Goal: Task Accomplishment & Management: Use online tool/utility

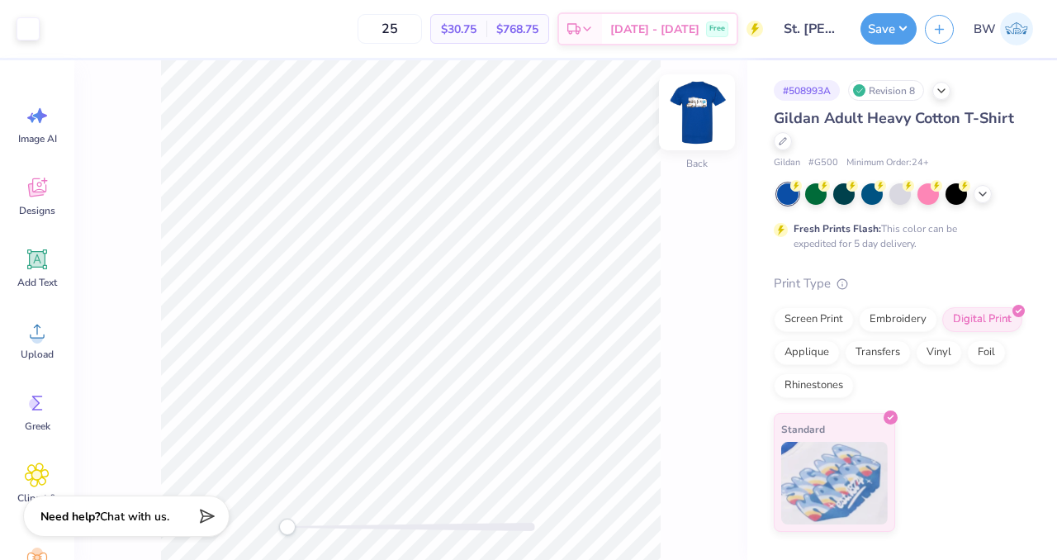
click at [696, 116] on img at bounding box center [697, 112] width 66 height 66
click at [889, 90] on div "Revision 8" at bounding box center [886, 90] width 76 height 21
click at [943, 92] on icon at bounding box center [941, 89] width 13 height 13
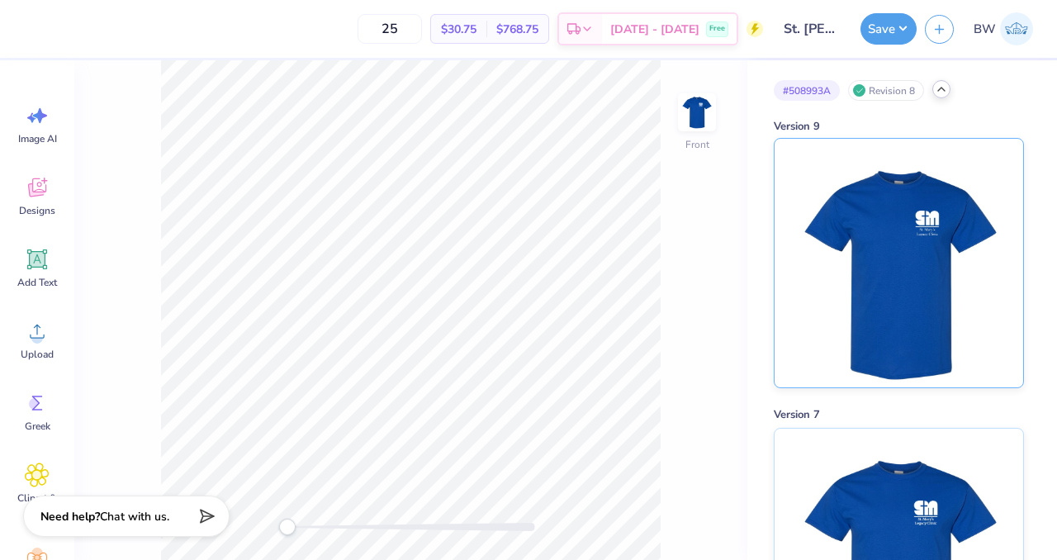
click at [885, 204] on img at bounding box center [898, 263] width 205 height 249
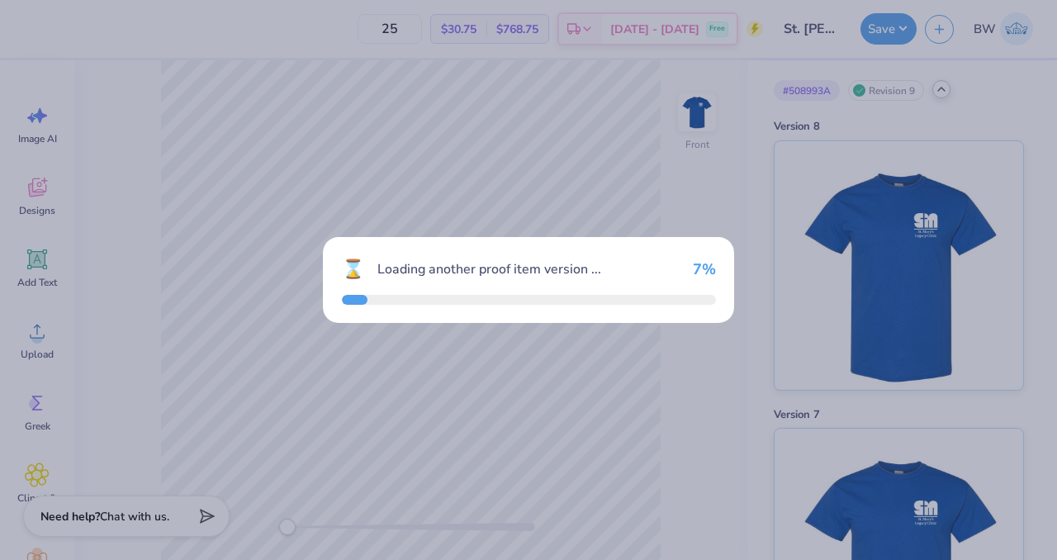
type input "24"
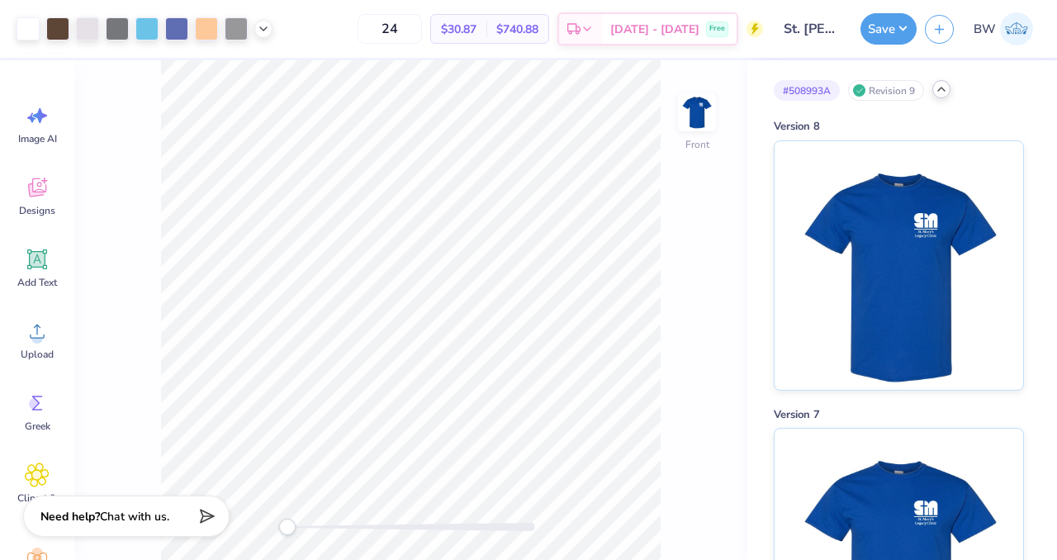
click at [937, 92] on icon at bounding box center [941, 89] width 13 height 13
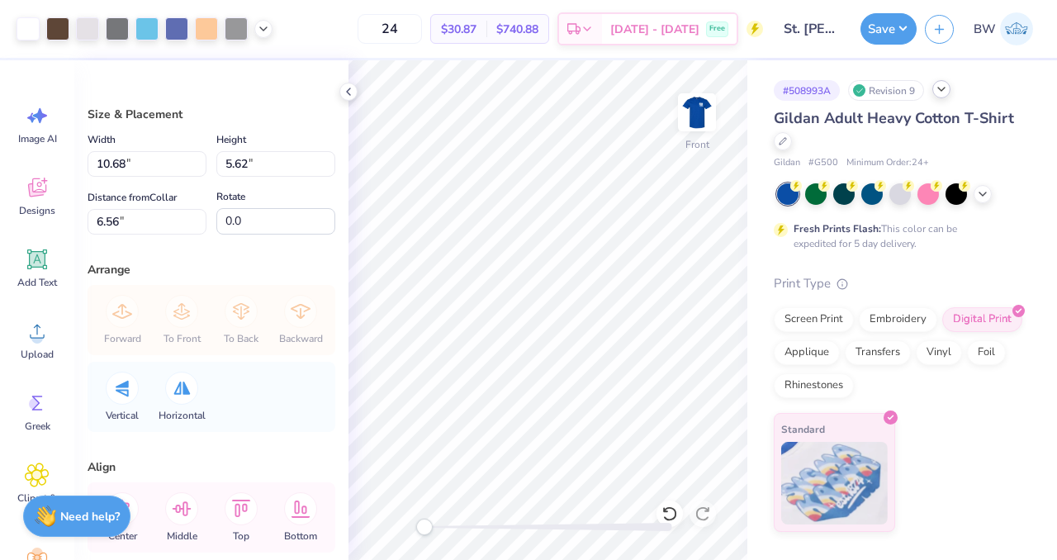
type input "10.68"
type input "5.62"
type input "6.56"
click at [808, 356] on div "Applique" at bounding box center [807, 350] width 66 height 25
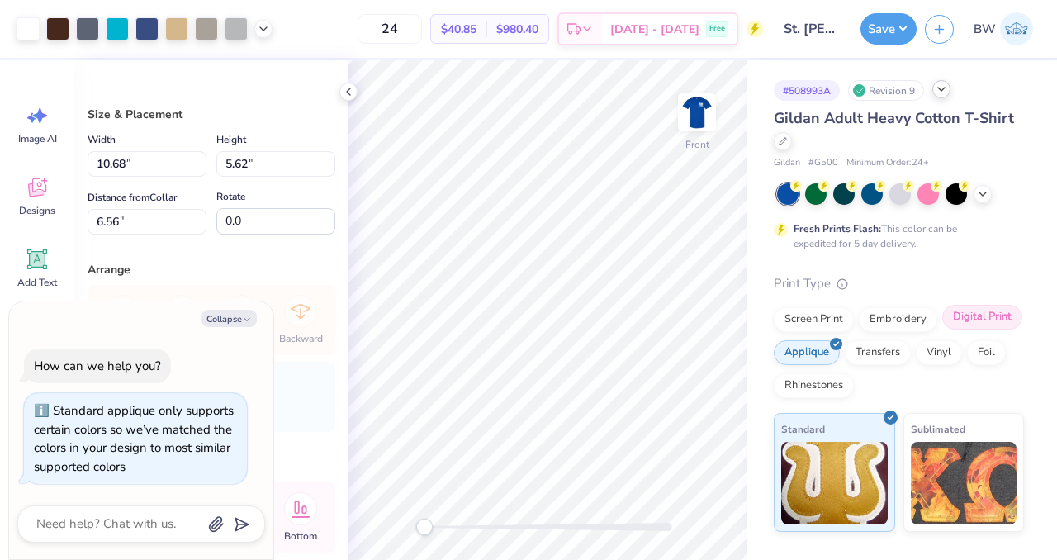
click at [964, 322] on div "Digital Print" at bounding box center [982, 317] width 80 height 25
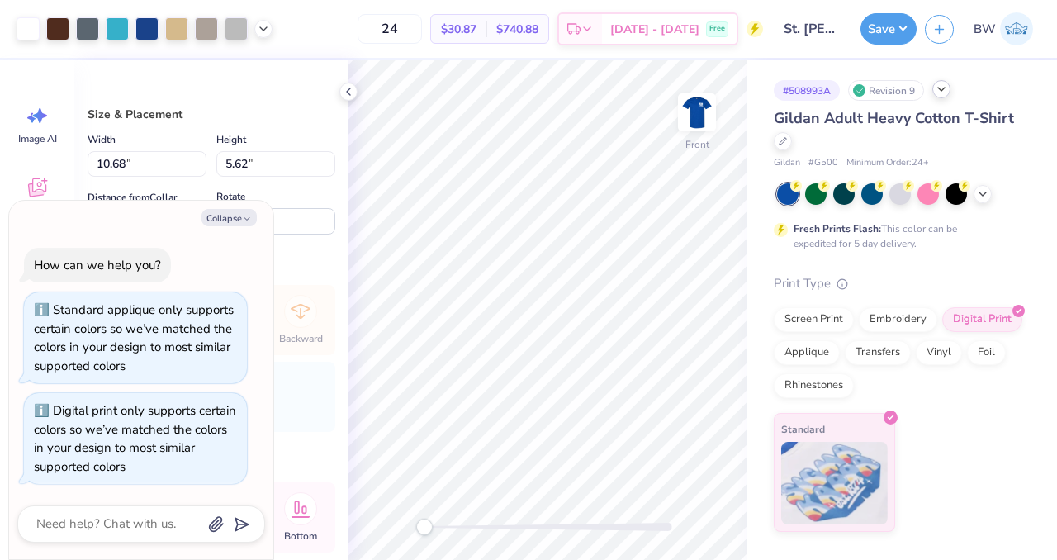
click at [999, 246] on div "Fresh Prints Flash: This color can be expedited for 5 day delivery." at bounding box center [899, 217] width 250 height 68
click at [695, 127] on img at bounding box center [697, 112] width 66 height 66
click at [350, 93] on icon at bounding box center [348, 91] width 13 height 13
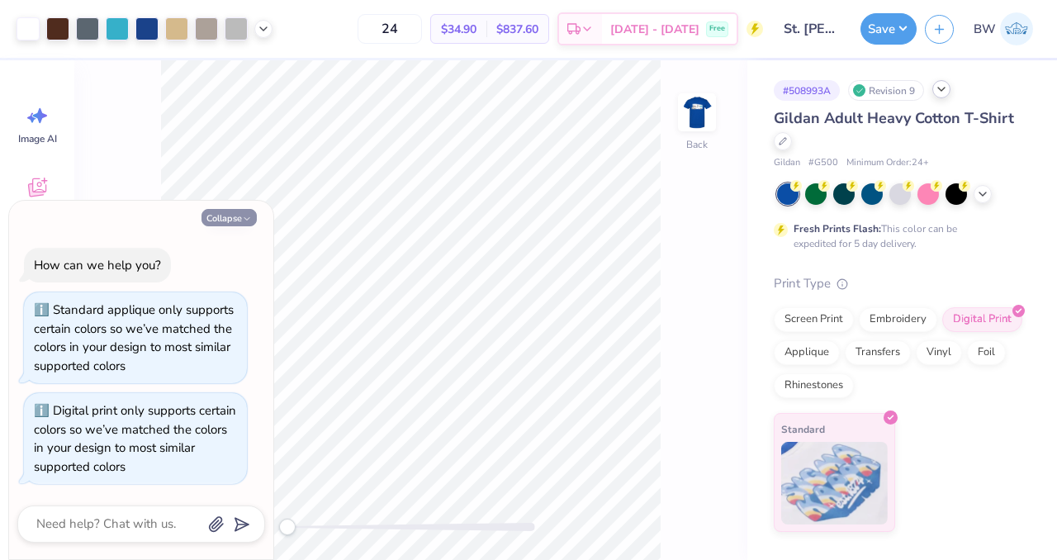
click at [217, 221] on button "Collapse" at bounding box center [229, 217] width 55 height 17
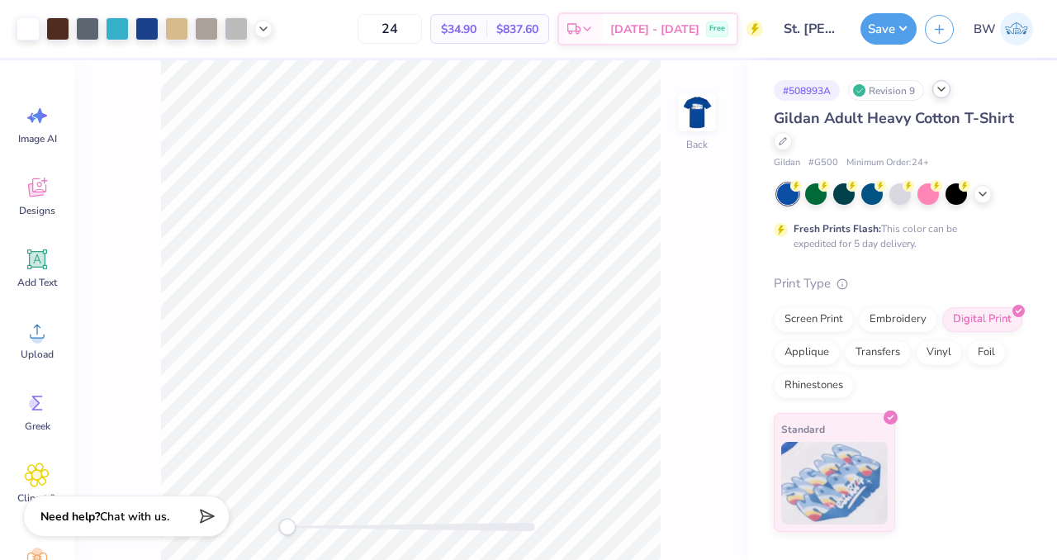
type textarea "x"
click at [942, 252] on div "Gildan Adult Heavy Cotton T-Shirt Gildan # G500 Minimum Order: 24 + Fresh Print…" at bounding box center [899, 319] width 250 height 425
type input "3.50"
type input "2.44"
type input "3.00"
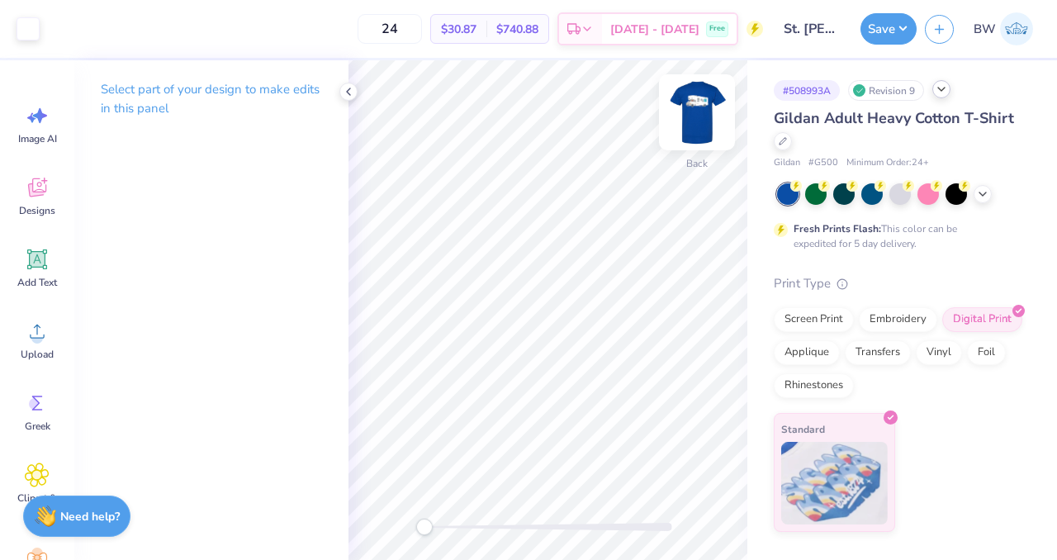
click at [685, 126] on img at bounding box center [697, 112] width 66 height 66
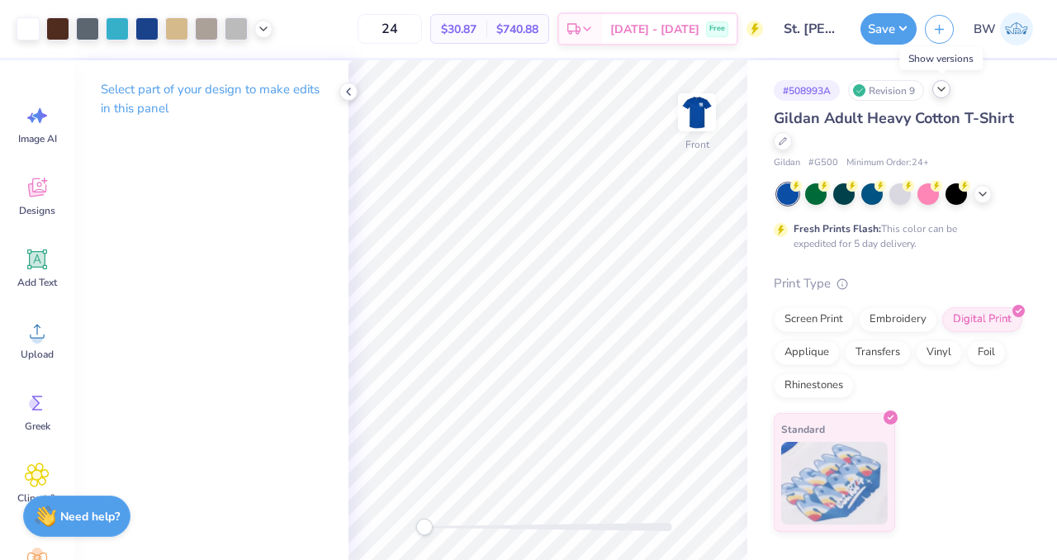
click at [937, 88] on icon at bounding box center [941, 89] width 13 height 13
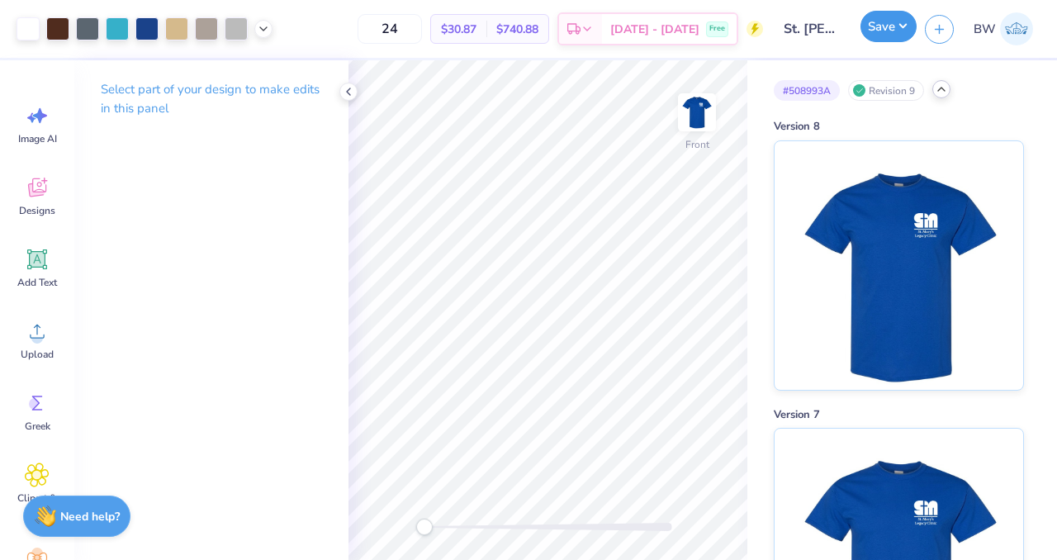
click at [879, 39] on button "Save" at bounding box center [889, 26] width 56 height 31
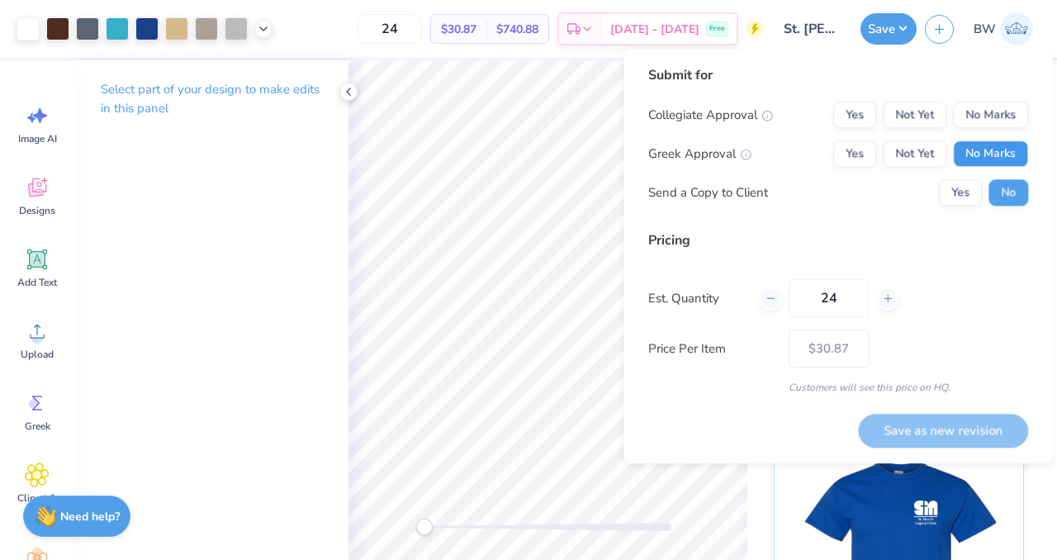
click at [996, 162] on button "No Marks" at bounding box center [990, 153] width 75 height 26
click at [1017, 102] on button "No Marks" at bounding box center [990, 115] width 75 height 26
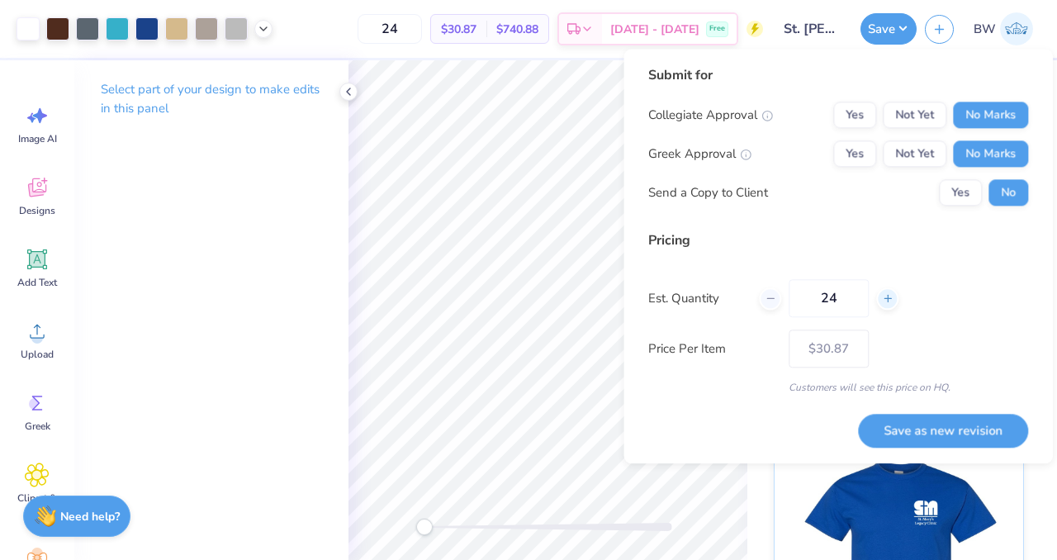
click at [886, 302] on icon at bounding box center [888, 298] width 12 height 12
type input "25"
click at [930, 439] on button "Save as new revision" at bounding box center [943, 431] width 170 height 34
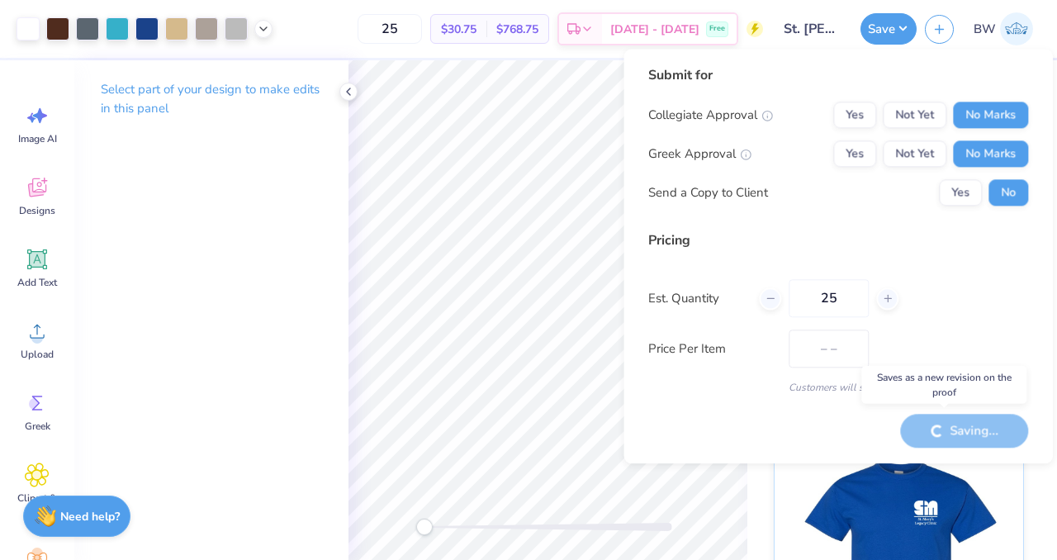
type input "$30.75"
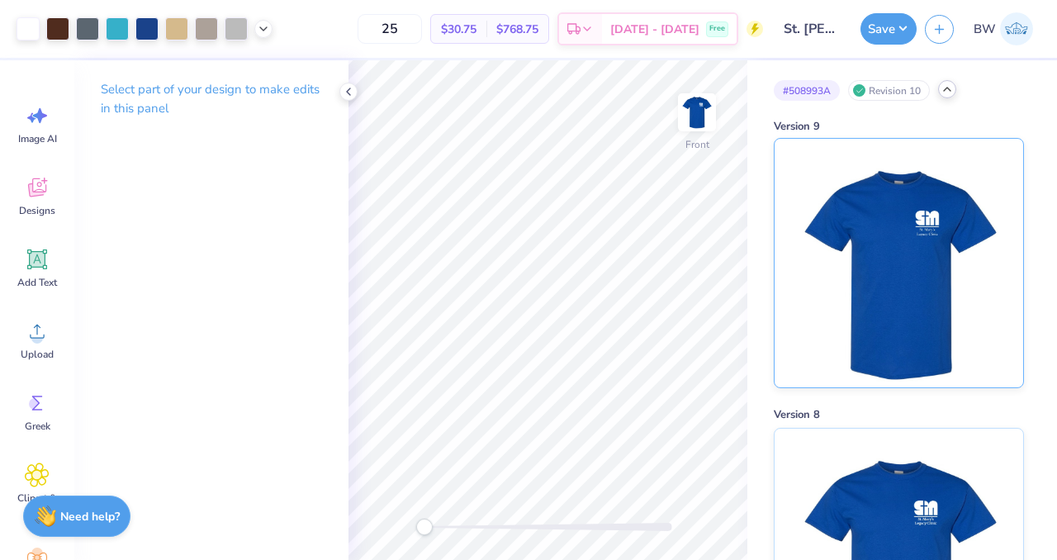
click at [869, 307] on img at bounding box center [898, 263] width 205 height 249
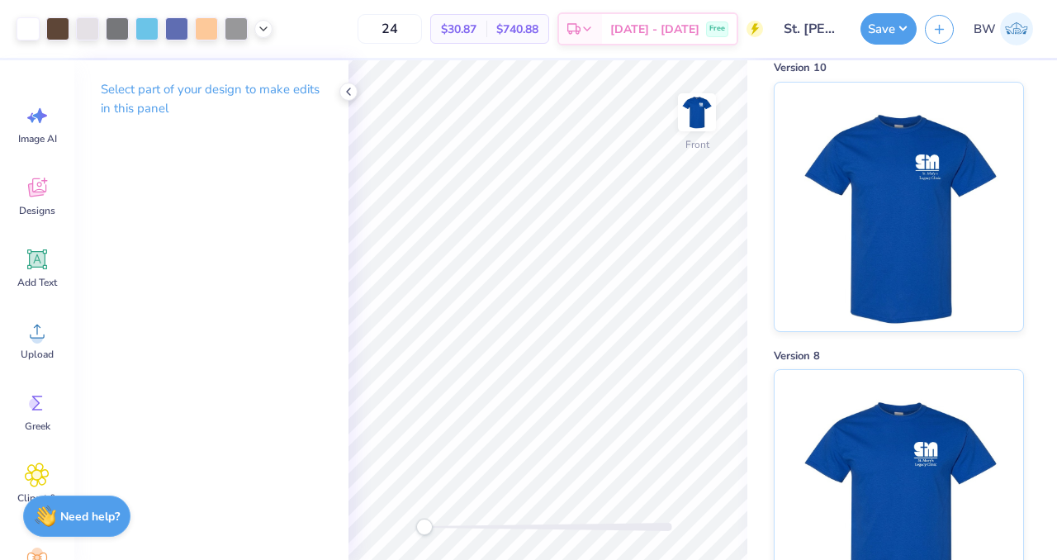
scroll to position [59, 0]
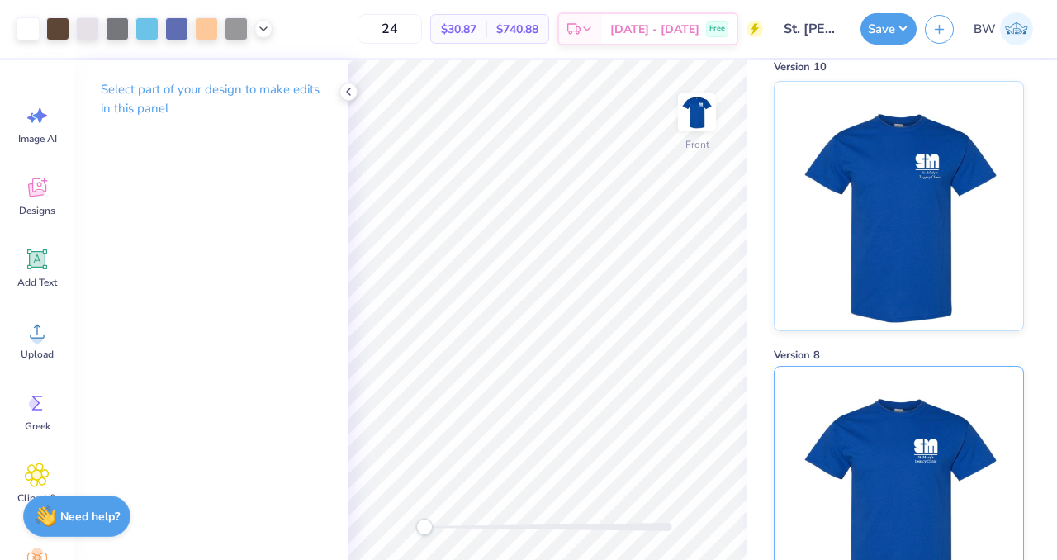
click at [900, 412] on img at bounding box center [898, 491] width 205 height 249
type input "25"
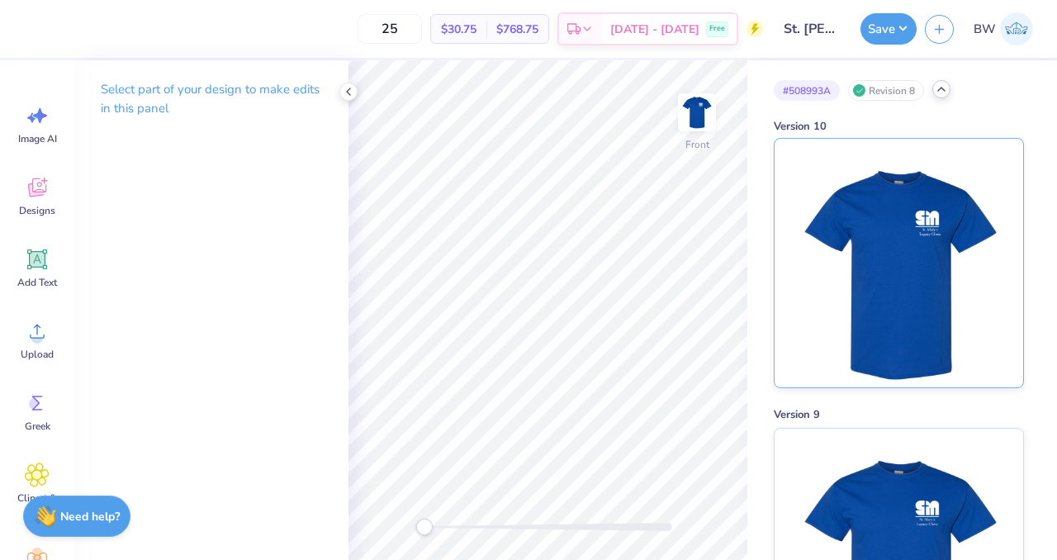
click at [895, 215] on img at bounding box center [898, 263] width 205 height 249
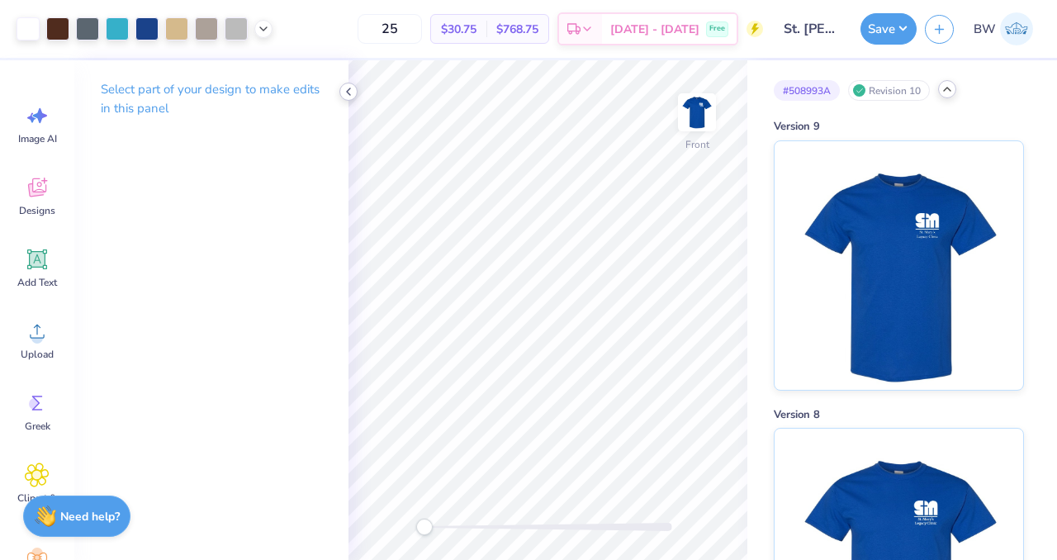
click at [353, 88] on icon at bounding box center [348, 91] width 13 height 13
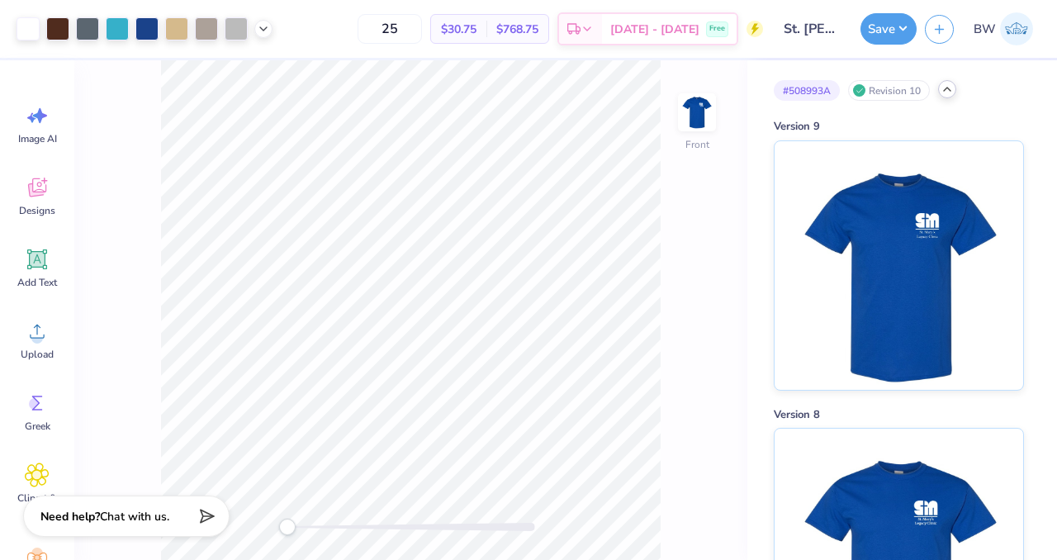
click at [951, 100] on div "# 508993A Revision 10" at bounding box center [899, 90] width 250 height 21
click at [943, 83] on icon at bounding box center [947, 89] width 13 height 13
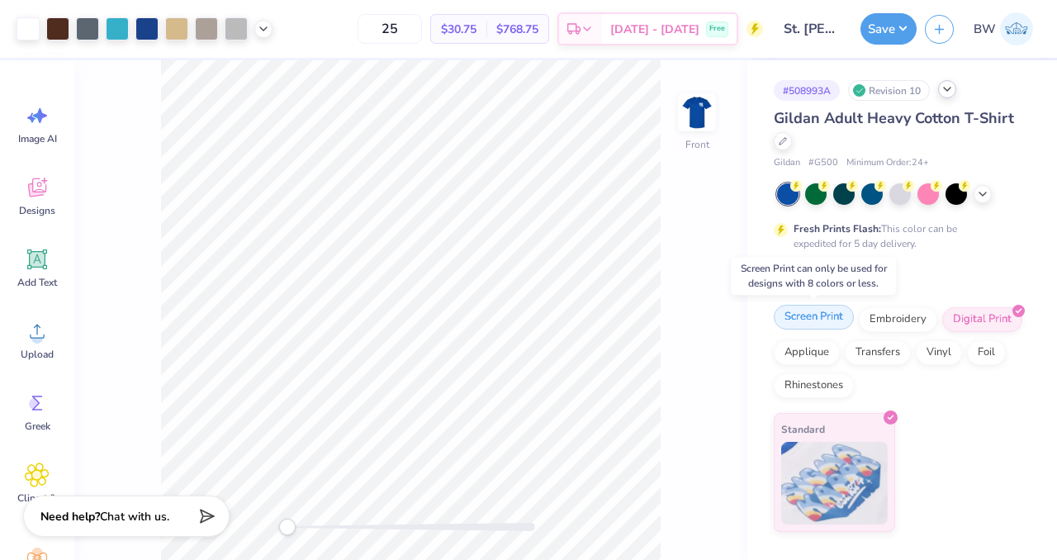
click at [804, 315] on div "Screen Print" at bounding box center [814, 317] width 80 height 25
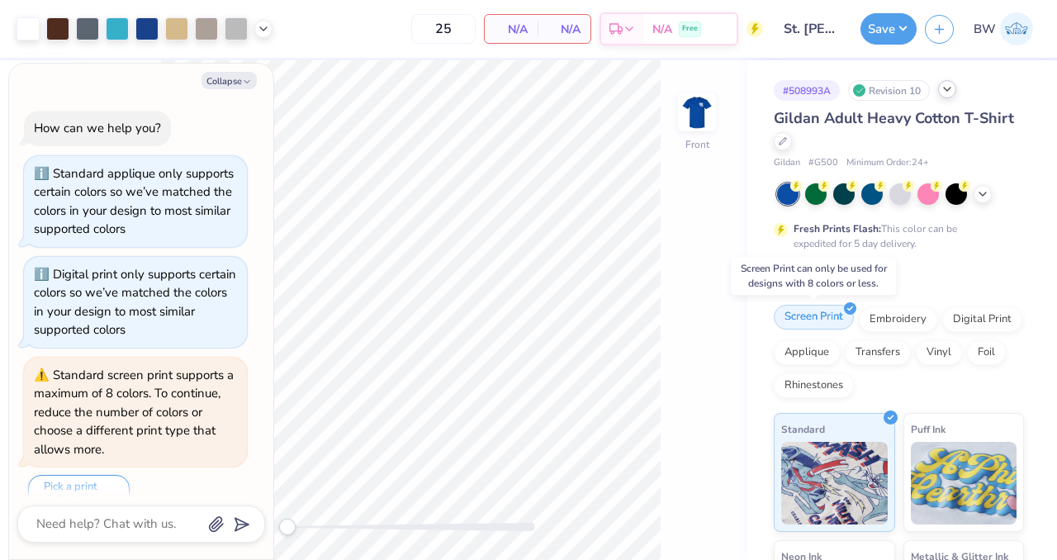
scroll to position [26, 0]
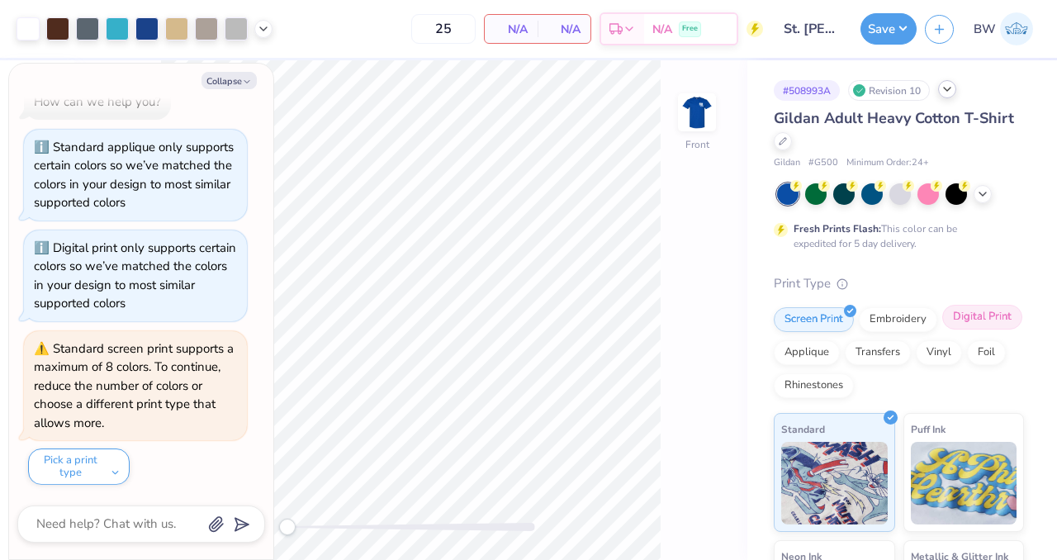
click at [942, 330] on div "Digital Print" at bounding box center [982, 317] width 80 height 25
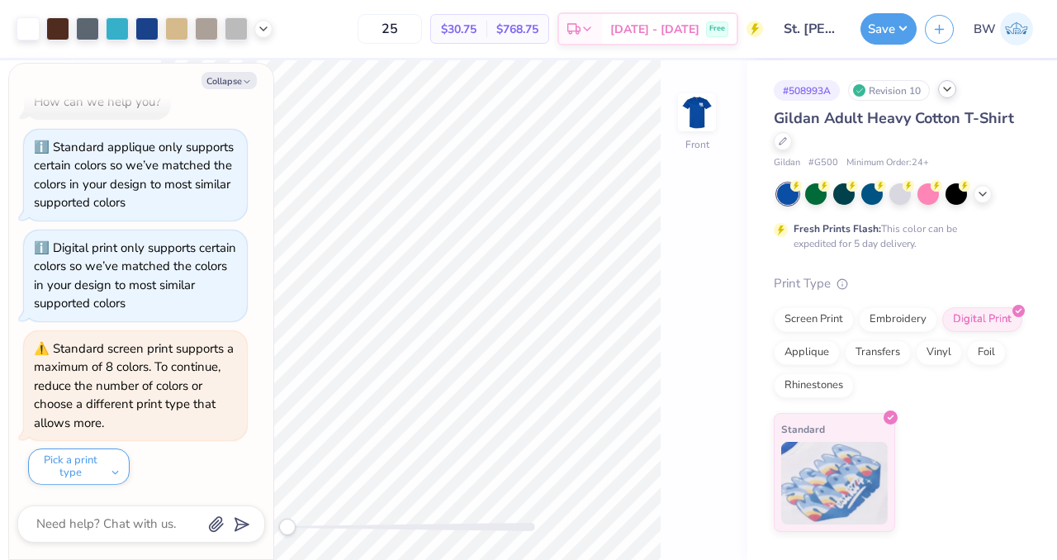
click at [899, 91] on div "Revision 10" at bounding box center [889, 90] width 82 height 21
click at [956, 88] on div "# 508993A Revision 10" at bounding box center [899, 90] width 250 height 21
click at [948, 89] on polyline at bounding box center [947, 89] width 7 height 3
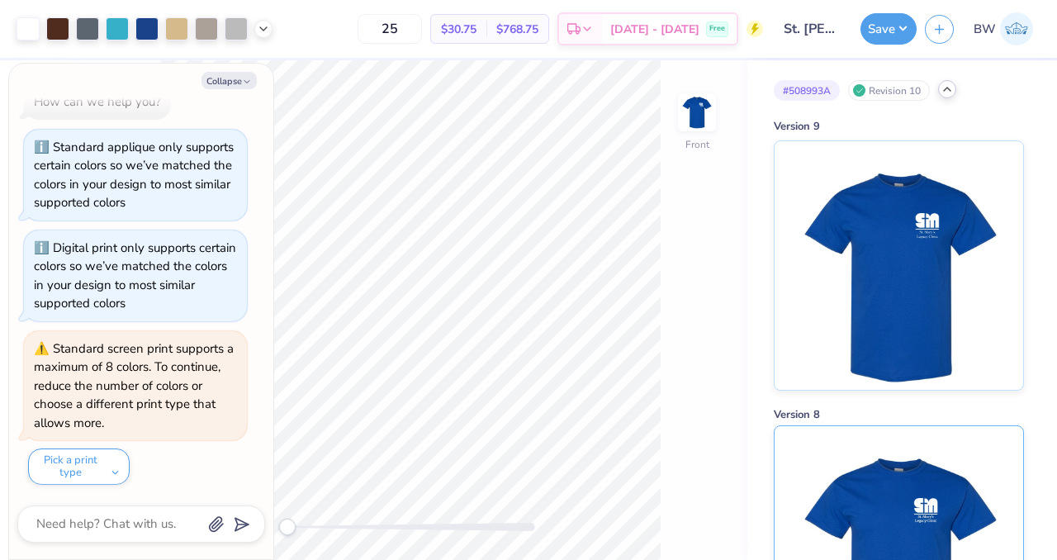
click at [846, 429] on img at bounding box center [898, 550] width 205 height 249
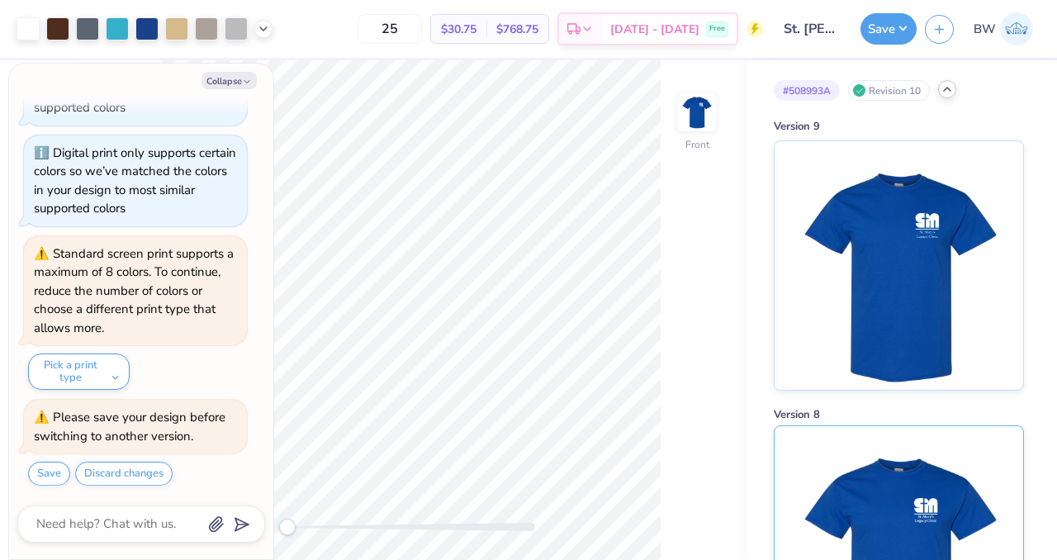
click at [920, 472] on img at bounding box center [898, 550] width 205 height 249
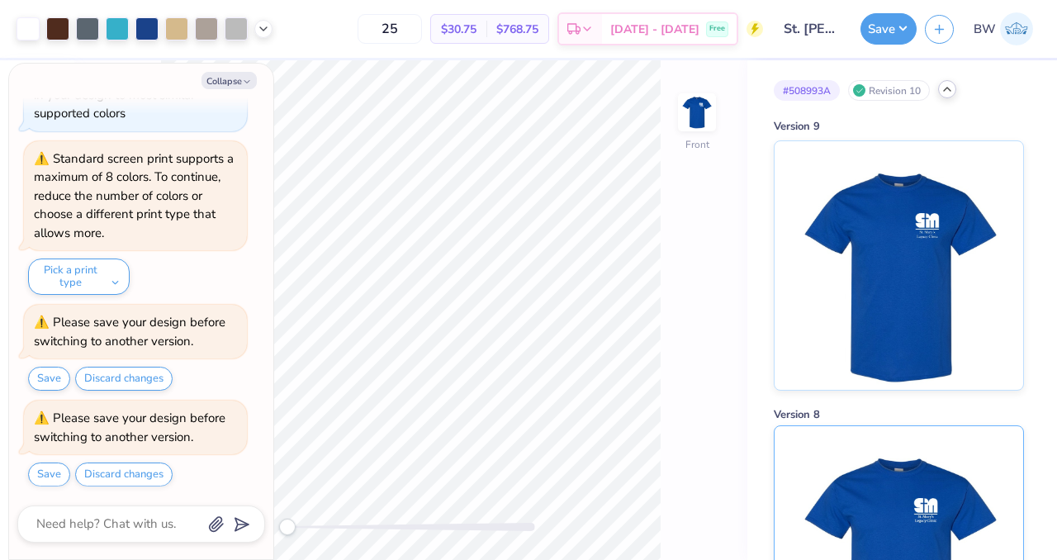
click at [862, 532] on img at bounding box center [898, 550] width 205 height 249
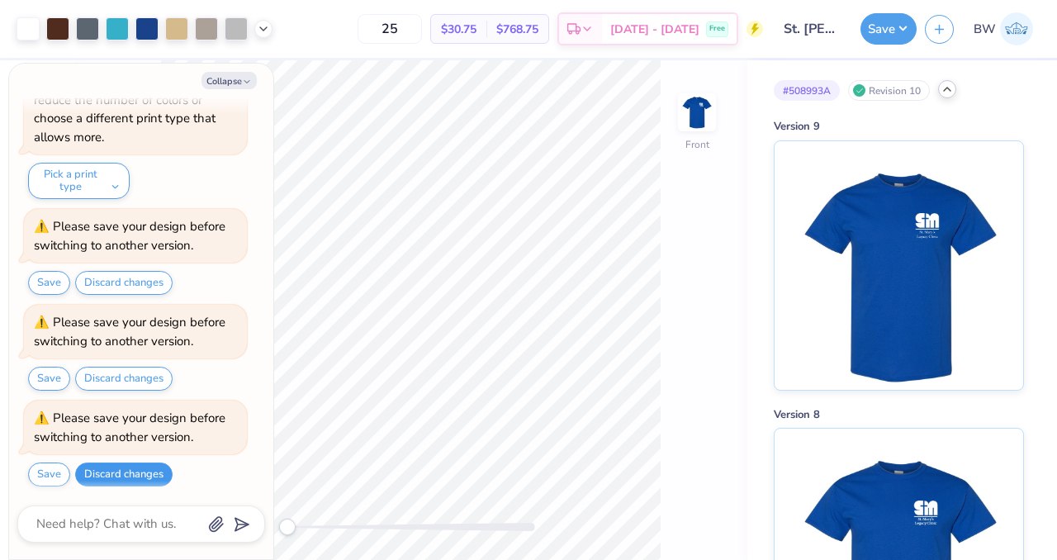
click at [116, 463] on button "Discard changes" at bounding box center [123, 474] width 97 height 24
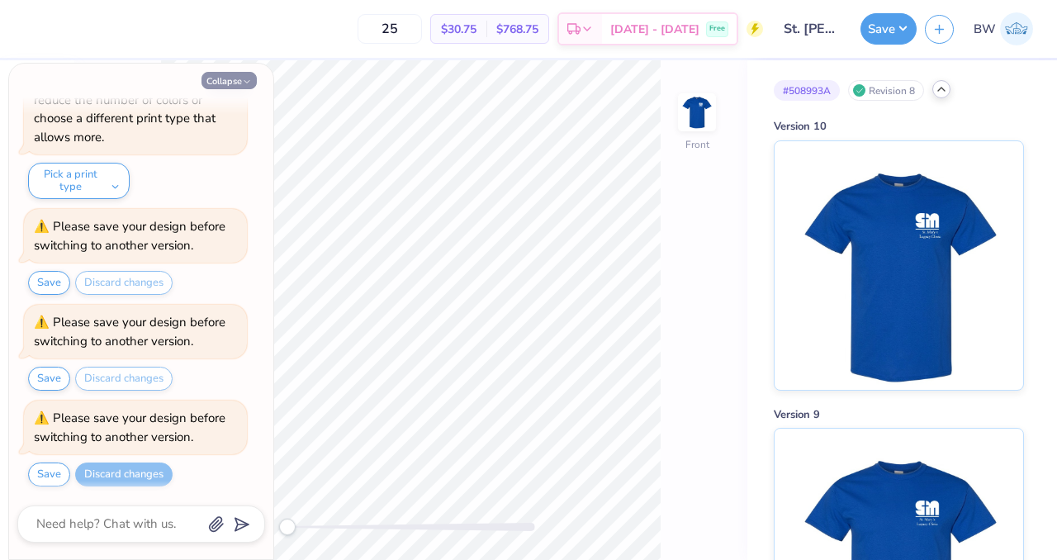
click at [230, 78] on button "Collapse" at bounding box center [229, 80] width 55 height 17
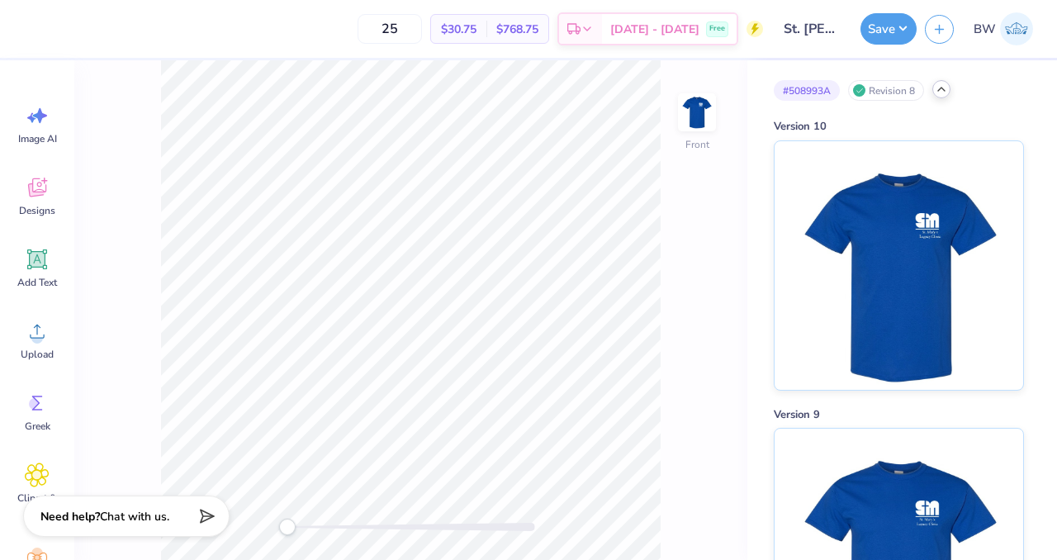
click at [945, 88] on icon at bounding box center [941, 89] width 13 height 13
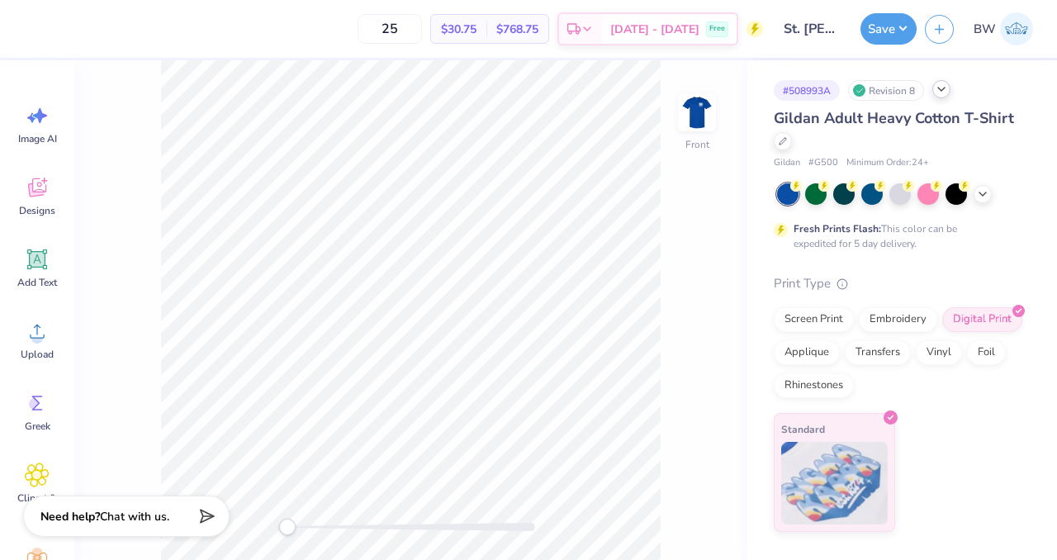
click at [941, 95] on div at bounding box center [941, 89] width 18 height 18
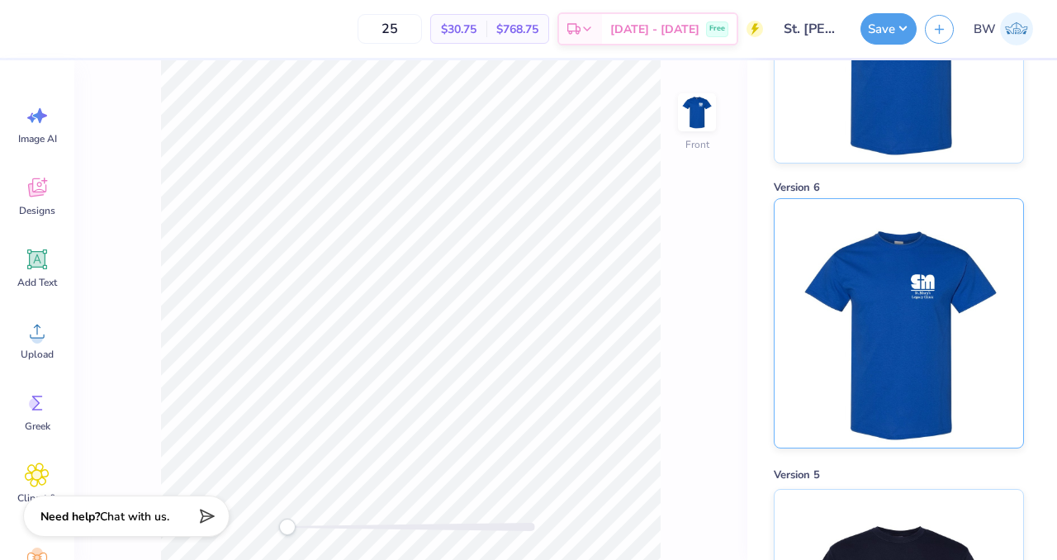
scroll to position [806, 0]
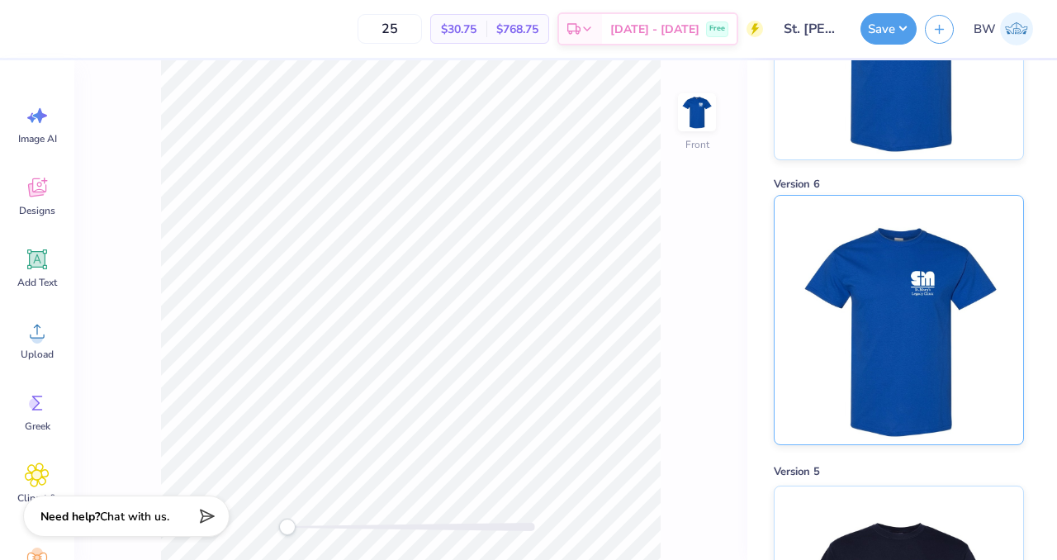
click at [849, 291] on img at bounding box center [898, 320] width 205 height 249
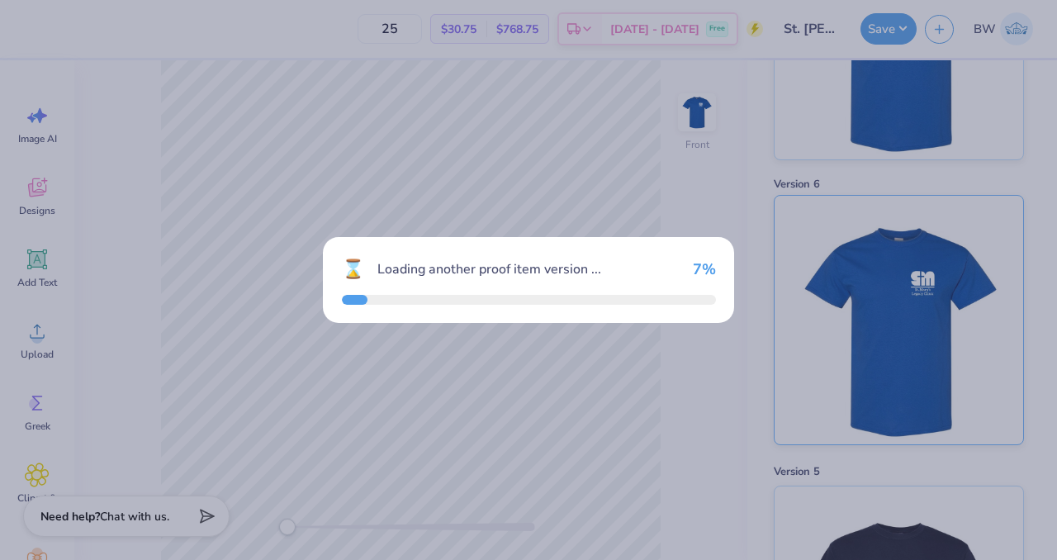
scroll to position [1081, 0]
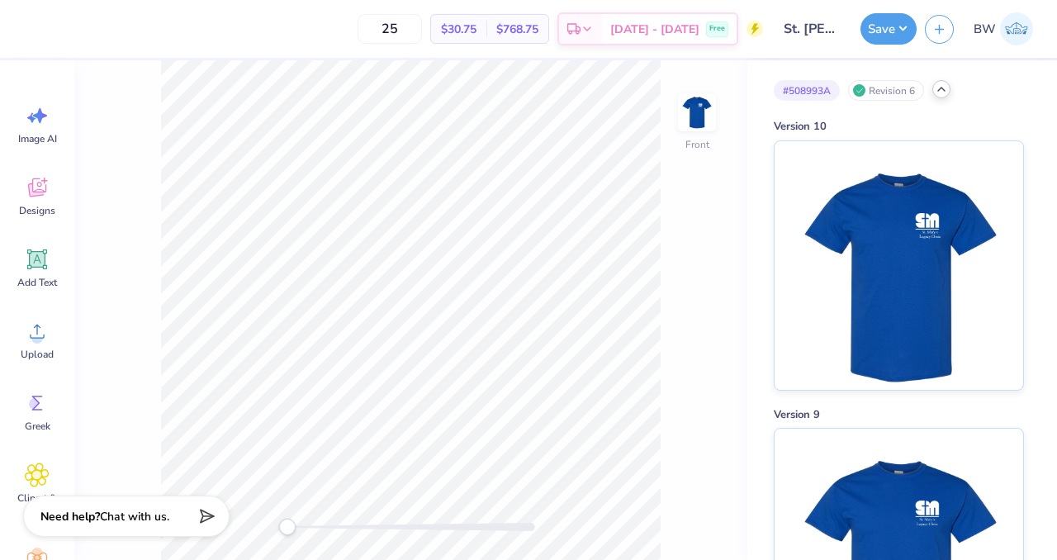
click at [937, 89] on icon at bounding box center [941, 89] width 13 height 13
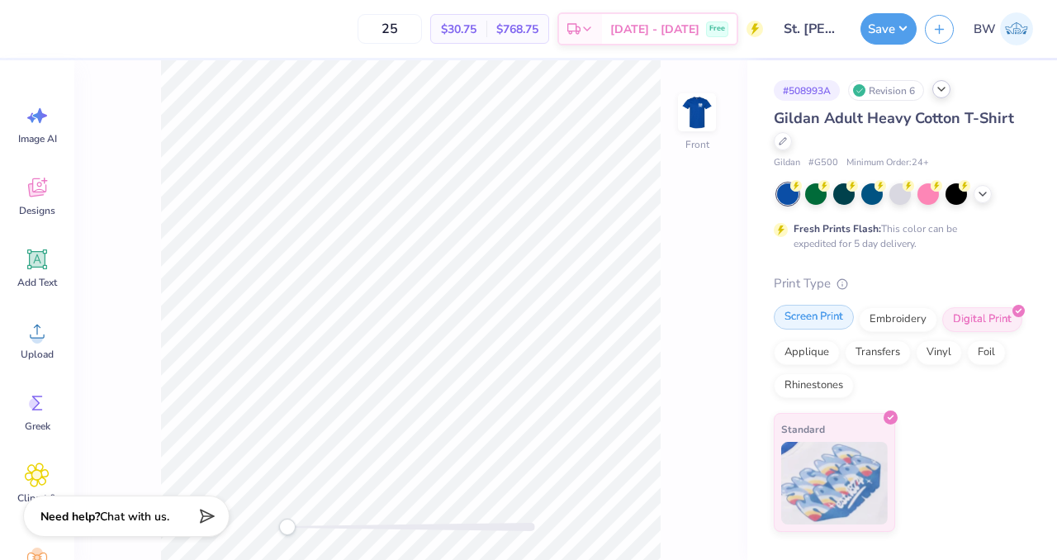
click at [823, 318] on div "Screen Print" at bounding box center [814, 317] width 80 height 25
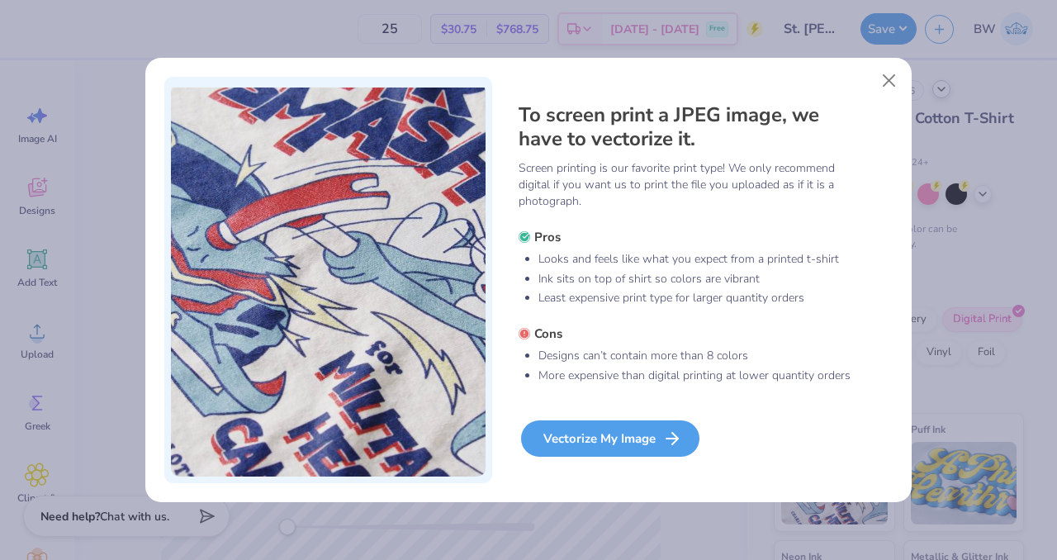
click at [642, 427] on div "Vectorize My Image" at bounding box center [610, 438] width 178 height 36
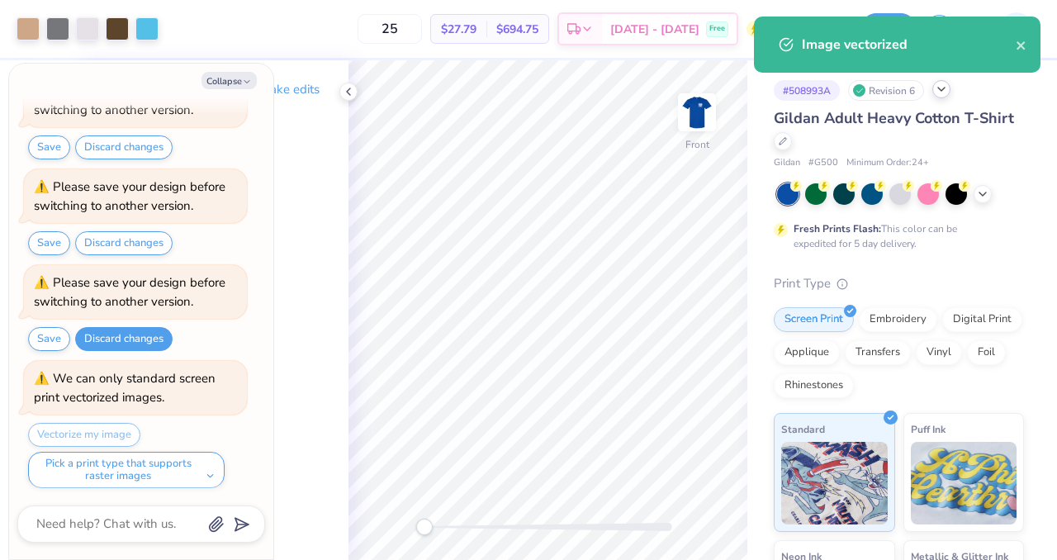
scroll to position [548, 0]
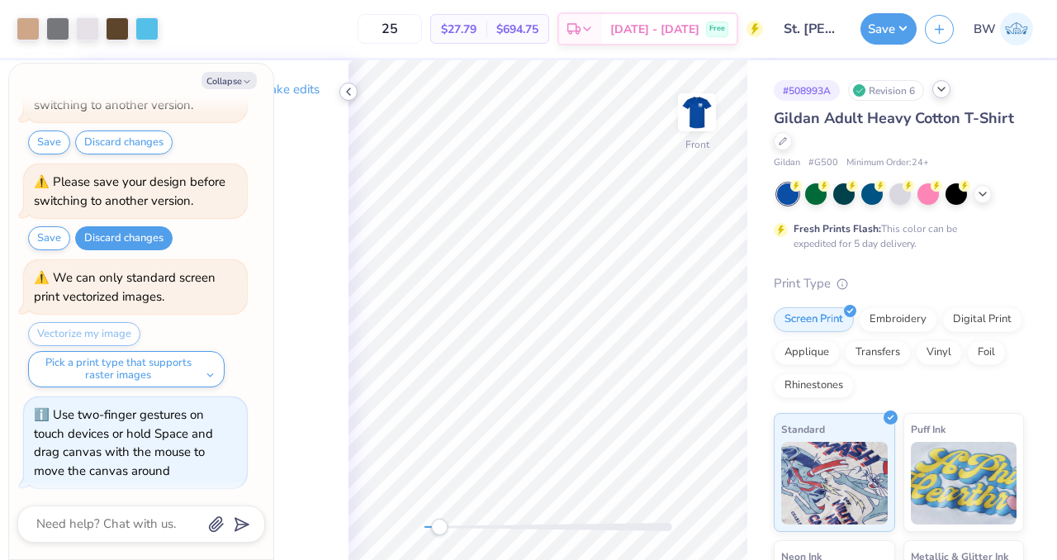
click at [344, 90] on icon at bounding box center [348, 91] width 13 height 13
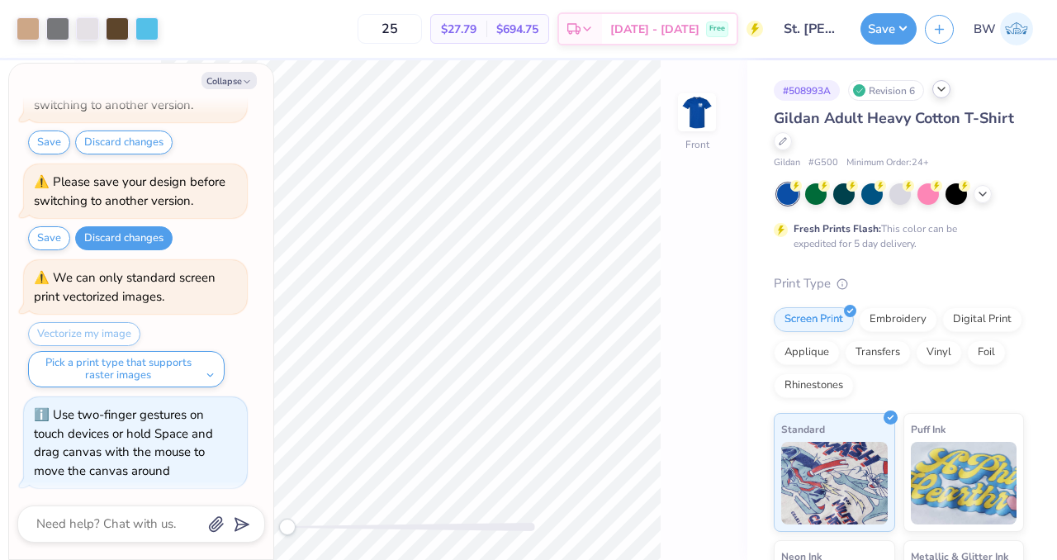
click at [974, 123] on span "Gildan Adult Heavy Cotton T-Shirt" at bounding box center [894, 118] width 240 height 20
click at [869, 32] on button "Save" at bounding box center [889, 26] width 56 height 31
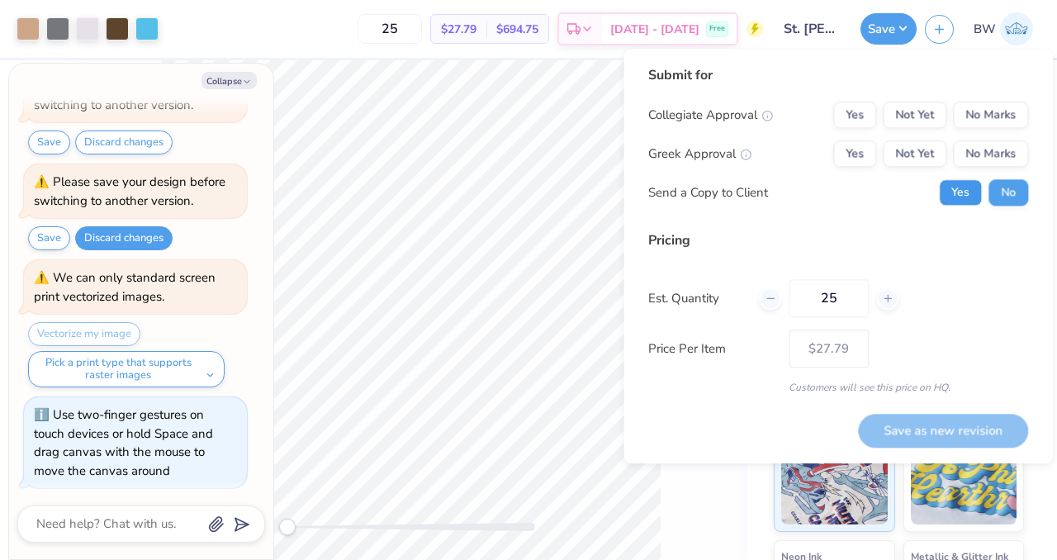
click at [965, 196] on button "Yes" at bounding box center [960, 192] width 43 height 26
click at [984, 159] on button "No Marks" at bounding box center [990, 153] width 75 height 26
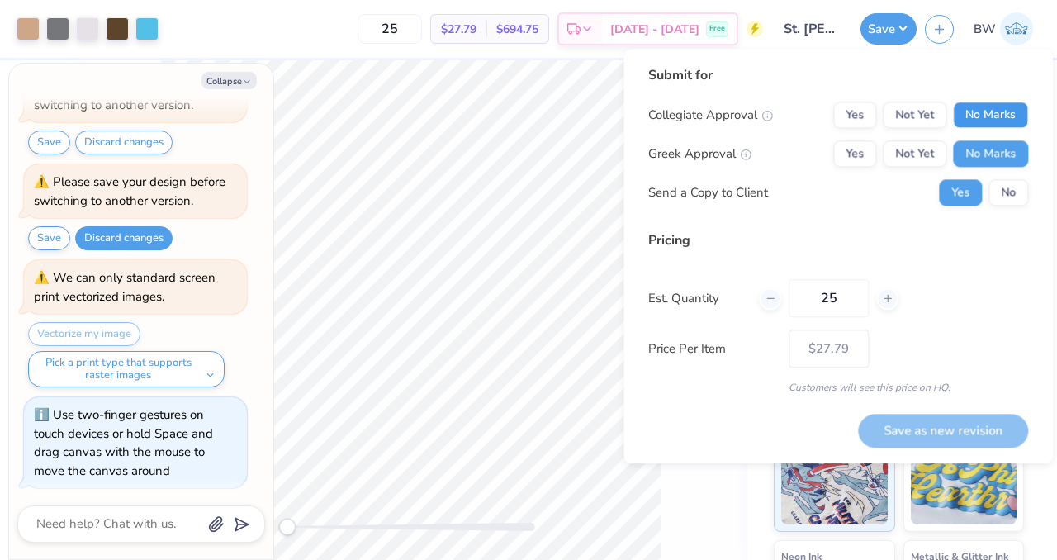
click at [980, 121] on button "No Marks" at bounding box center [990, 115] width 75 height 26
click at [921, 427] on button "Save as new revision" at bounding box center [943, 431] width 170 height 34
type textarea "x"
type input "– –"
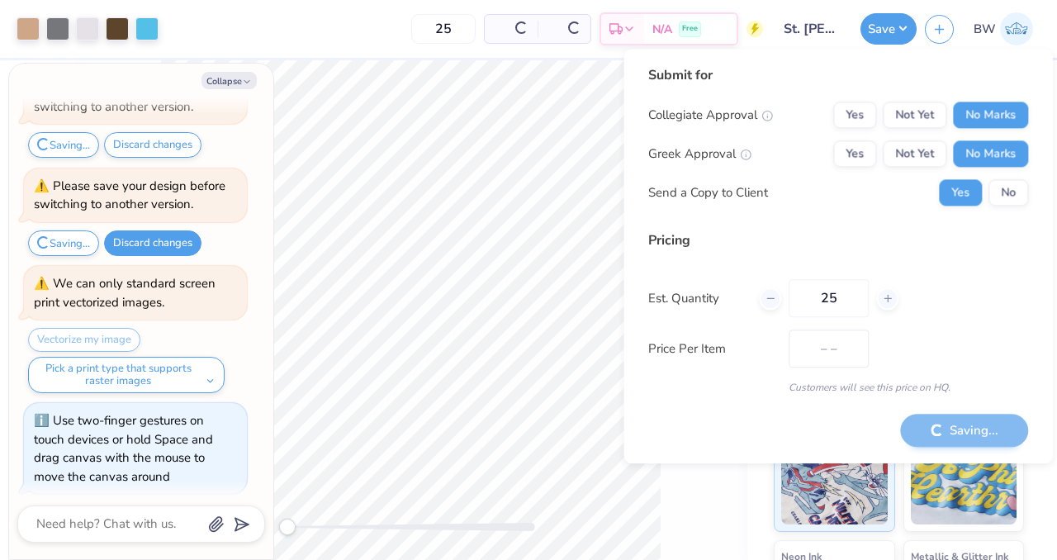
scroll to position [550, 0]
type textarea "x"
type input "$27.79"
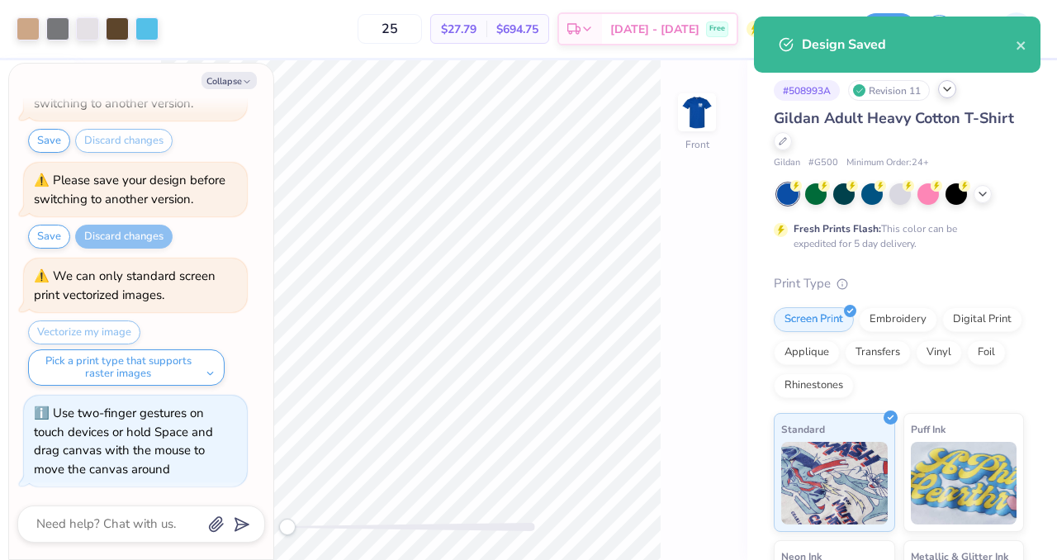
scroll to position [548, 0]
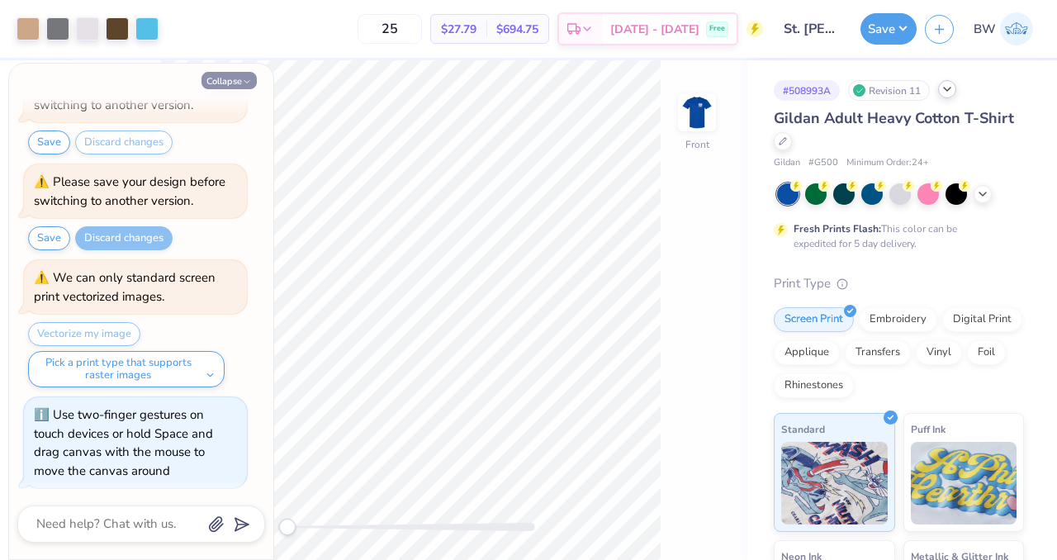
click at [218, 82] on button "Collapse" at bounding box center [229, 80] width 55 height 17
type textarea "x"
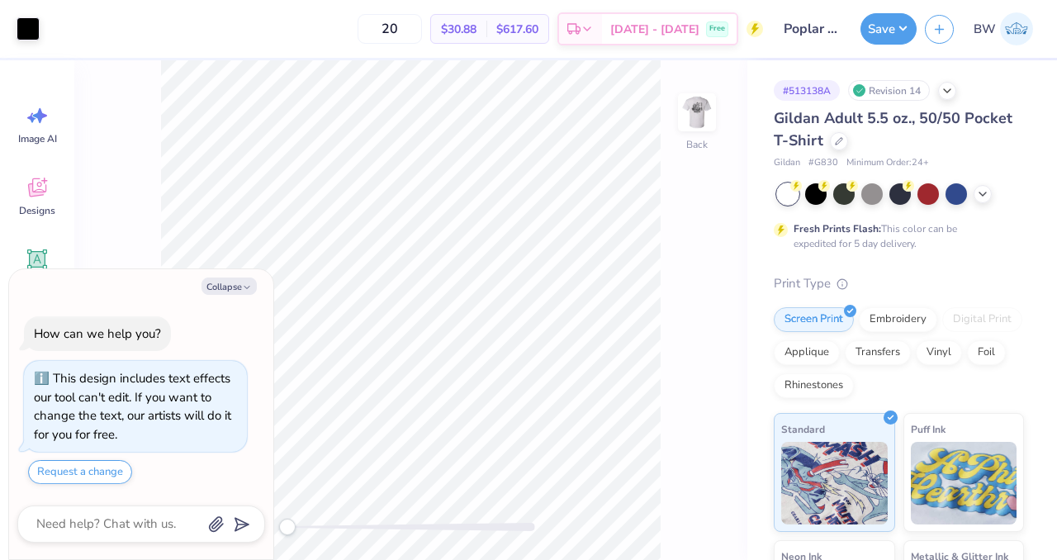
click at [239, 293] on button "Collapse" at bounding box center [229, 285] width 55 height 17
type textarea "x"
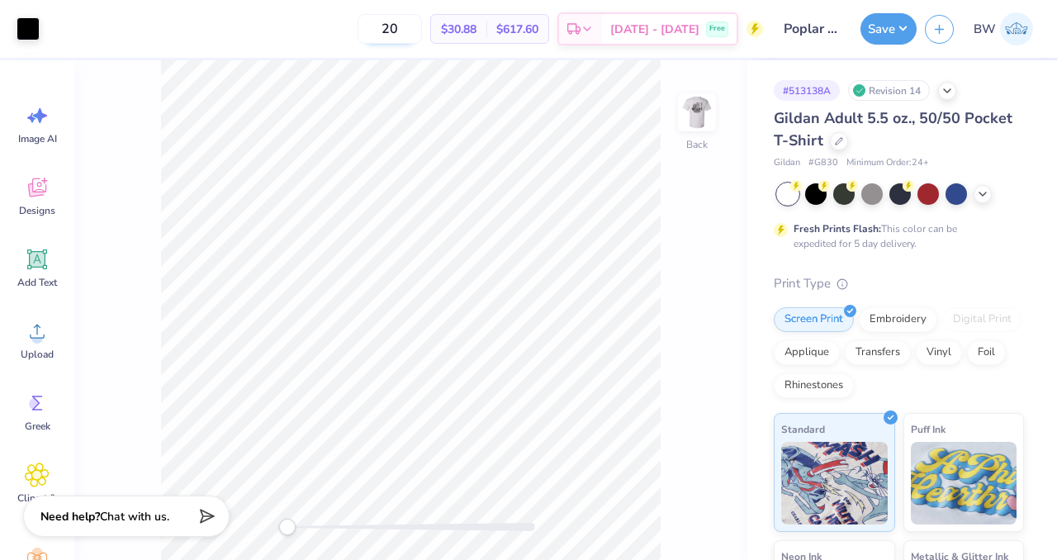
click at [422, 32] on input "20" at bounding box center [390, 29] width 64 height 30
type input "100"
click at [907, 277] on div "Print Type" at bounding box center [899, 283] width 250 height 19
click at [707, 115] on img at bounding box center [697, 112] width 66 height 66
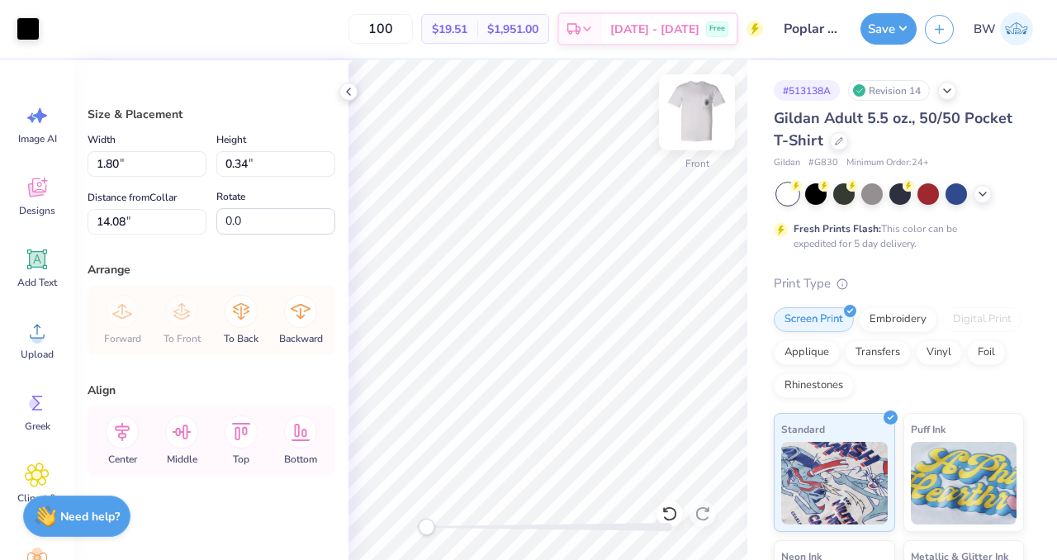
type input "14.14"
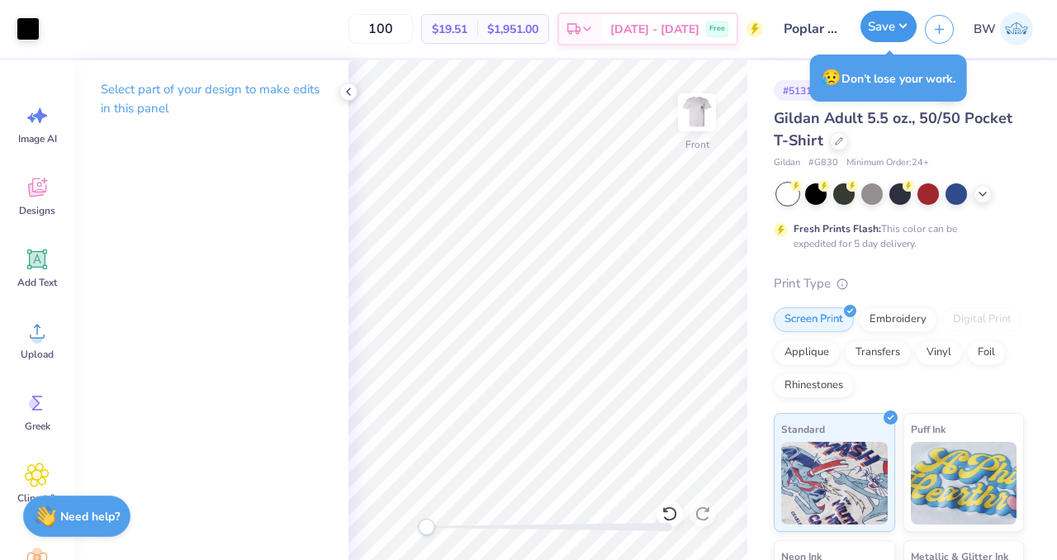
click at [880, 34] on button "Save" at bounding box center [889, 26] width 56 height 31
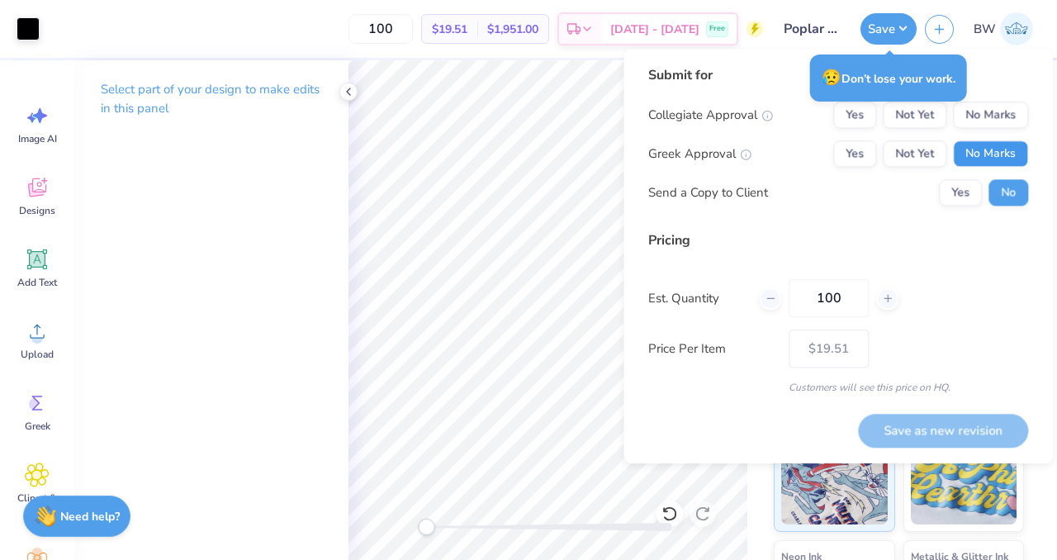
click at [1012, 163] on button "No Marks" at bounding box center [990, 153] width 75 height 26
click at [969, 117] on button "No Marks" at bounding box center [990, 115] width 75 height 26
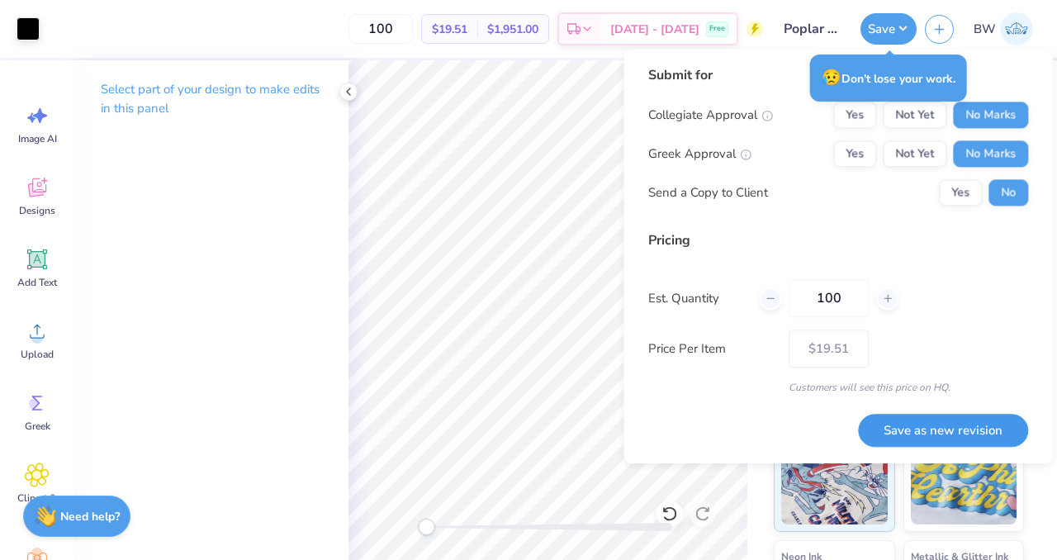
click at [927, 422] on button "Save as new revision" at bounding box center [943, 431] width 170 height 34
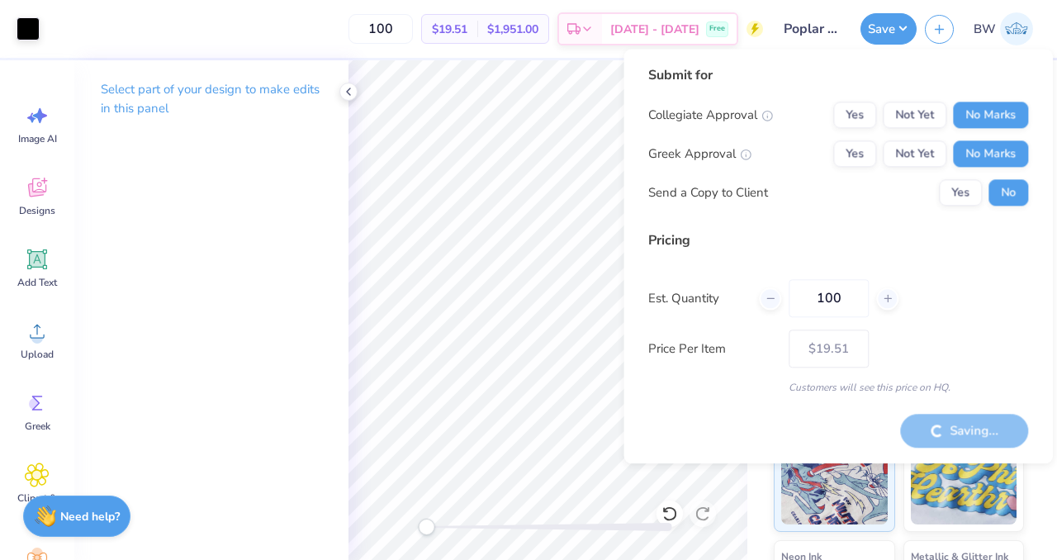
type input "– –"
